Goal: Information Seeking & Learning: Check status

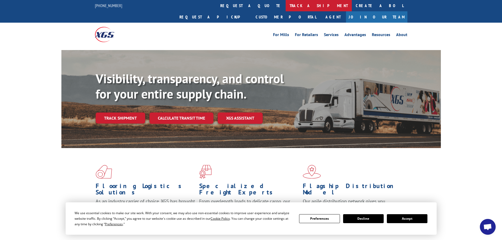
click at [286, 7] on link "track a shipment" at bounding box center [319, 5] width 66 height 11
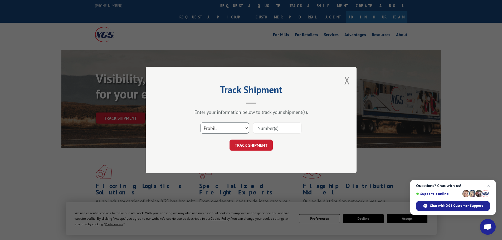
click at [230, 127] on select "Select category... Probill BOL PO" at bounding box center [225, 128] width 49 height 11
click at [201, 123] on select "Select category... Probill BOL PO" at bounding box center [225, 128] width 49 height 11
click at [238, 125] on select "Select category... Probill BOL PO" at bounding box center [225, 128] width 49 height 11
select select "probill"
click at [201, 123] on select "Select category... Probill BOL PO" at bounding box center [225, 128] width 49 height 11
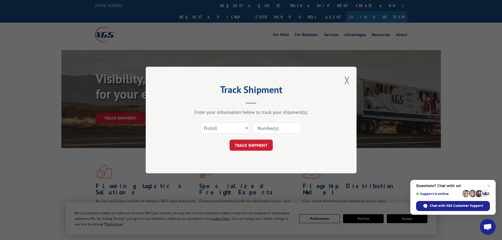
click at [270, 129] on input at bounding box center [277, 128] width 49 height 11
paste input "476375"
type input "476375"
click at [257, 144] on button "TRACK SHIPMENT" at bounding box center [251, 145] width 43 height 11
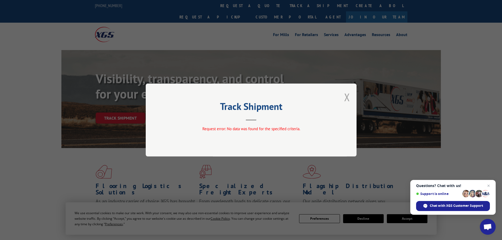
click at [348, 96] on button "Close modal" at bounding box center [347, 97] width 6 height 14
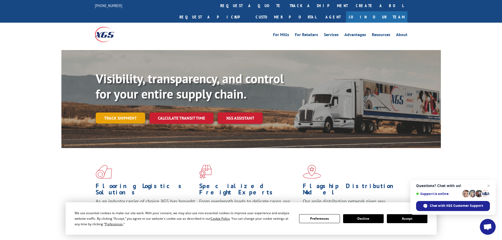
click at [124, 113] on link "Track shipment" at bounding box center [121, 118] width 50 height 11
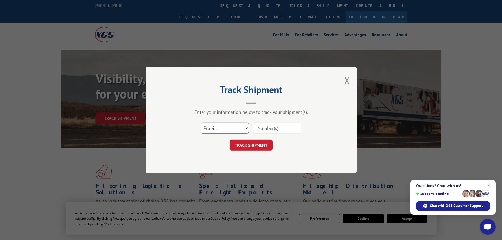
click at [239, 127] on select "Select category... Probill BOL PO" at bounding box center [225, 128] width 49 height 11
select select "bol"
click at [201, 123] on select "Select category... Probill BOL PO" at bounding box center [225, 128] width 49 height 11
click at [273, 129] on input at bounding box center [277, 128] width 49 height 11
paste input "476375"
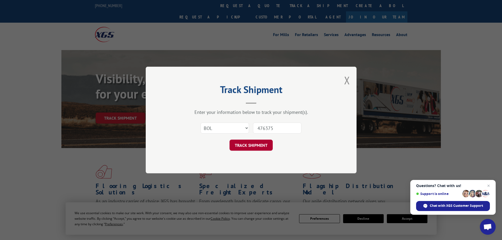
type input "476375"
click at [255, 144] on button "TRACK SHIPMENT" at bounding box center [251, 145] width 43 height 11
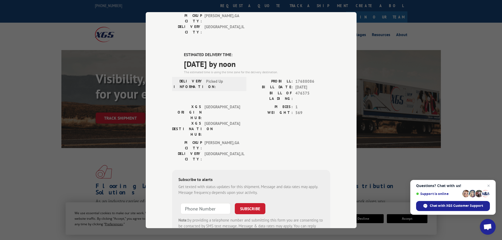
scroll to position [119, 0]
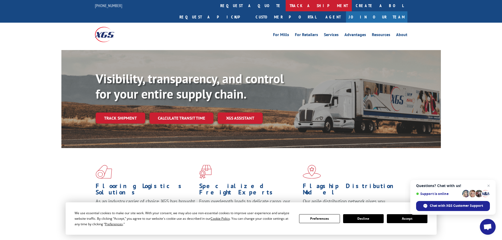
click at [286, 5] on link "track a shipment" at bounding box center [319, 5] width 66 height 11
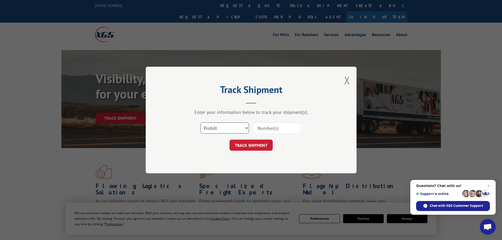
click at [242, 128] on select "Select category... Probill BOL PO" at bounding box center [225, 128] width 49 height 11
select select "bol"
click at [201, 123] on select "Select category... Probill BOL PO" at bounding box center [225, 128] width 49 height 11
click at [272, 129] on input at bounding box center [277, 128] width 49 height 11
paste input "476376"
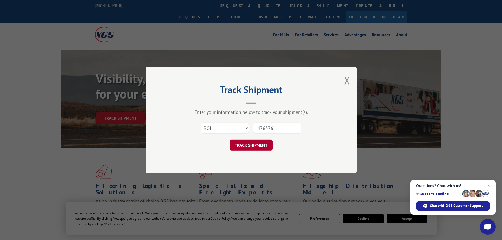
type input "476376"
click at [257, 142] on button "TRACK SHIPMENT" at bounding box center [251, 145] width 43 height 11
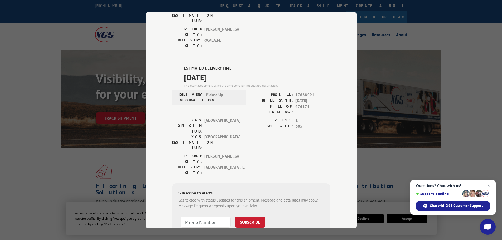
scroll to position [113, 0]
